Goal: Find specific page/section: Find specific page/section

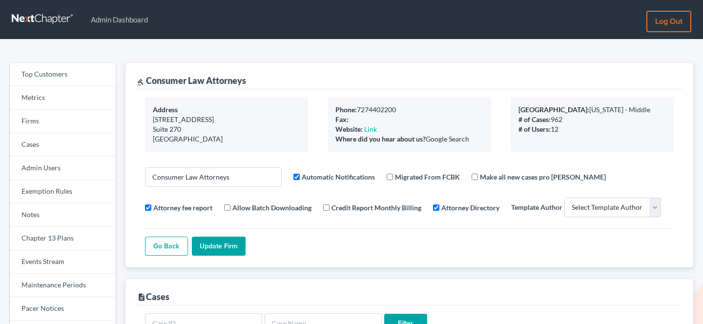
select select
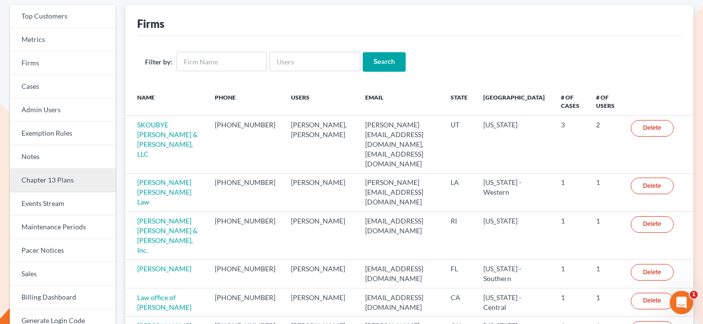
scroll to position [60, 0]
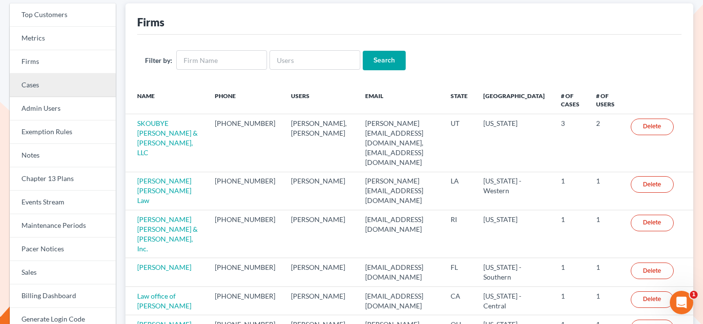
click at [55, 79] on link "Cases" at bounding box center [63, 85] width 106 height 23
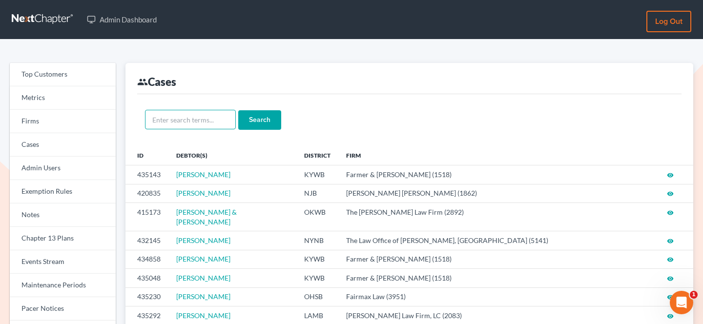
click at [160, 127] on input "text" at bounding box center [190, 120] width 91 height 20
type input "pitts"
click at [238, 110] on input "Search" at bounding box center [259, 120] width 43 height 20
